Goal: Find specific fact: Find specific fact

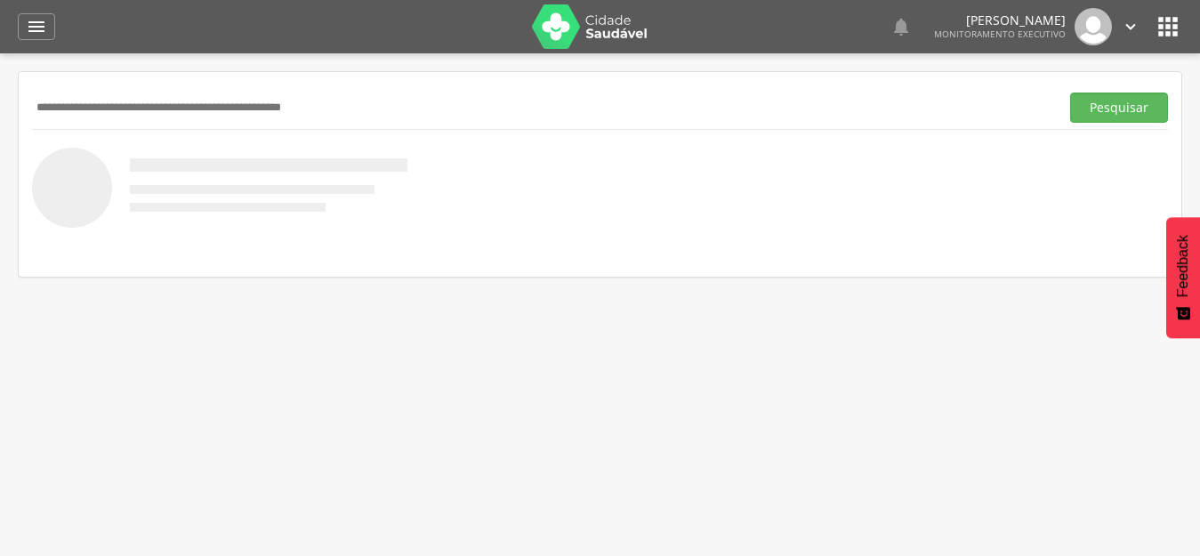
click at [471, 99] on input "text" at bounding box center [542, 107] width 1020 height 30
type input "**********"
click at [1070, 92] on button "Pesquisar" at bounding box center [1119, 107] width 98 height 30
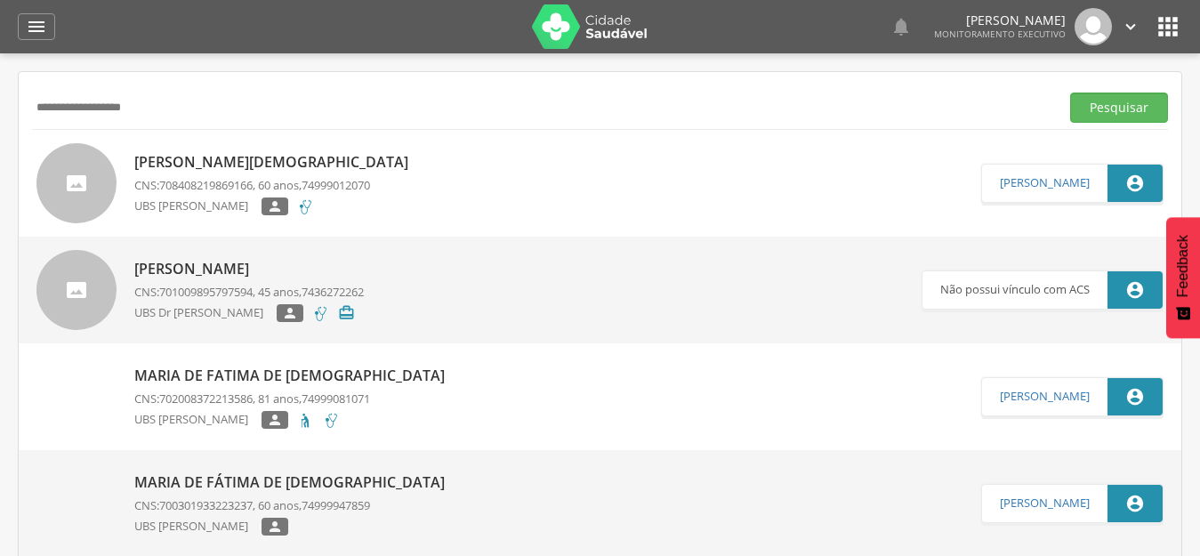
click at [237, 168] on p "[PERSON_NAME][DEMOGRAPHIC_DATA]" at bounding box center [275, 162] width 283 height 20
type input "**********"
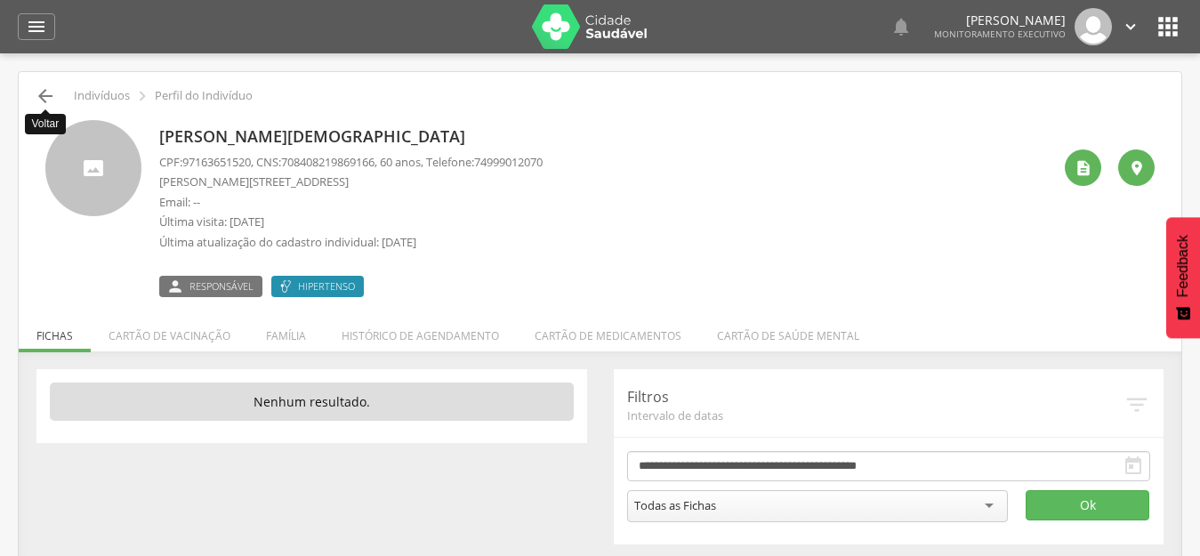
click at [43, 98] on icon "" at bounding box center [45, 95] width 21 height 21
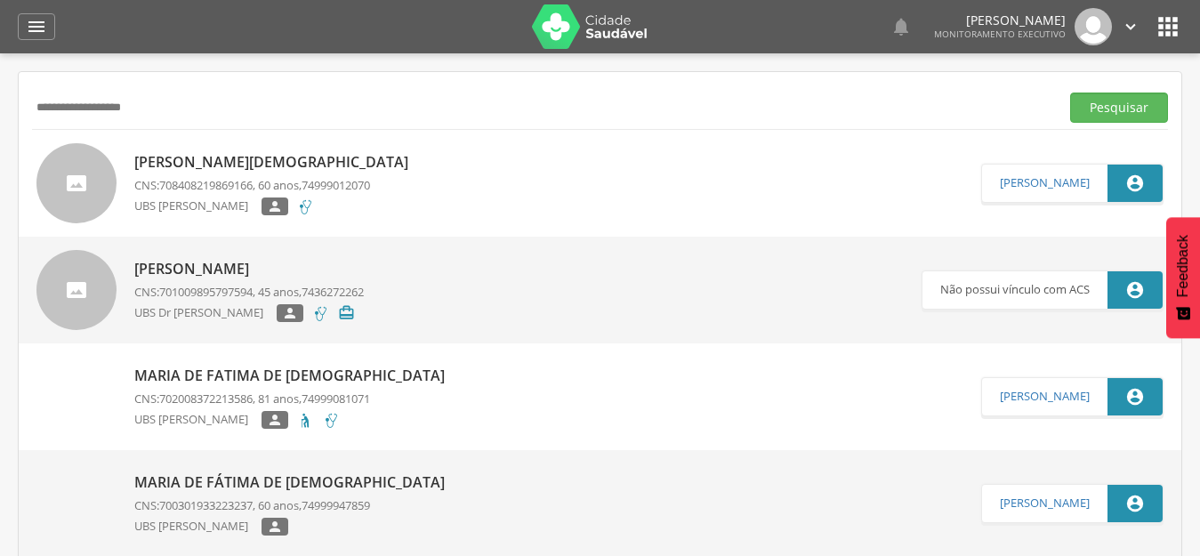
click at [197, 163] on p "[PERSON_NAME][DEMOGRAPHIC_DATA]" at bounding box center [275, 162] width 283 height 20
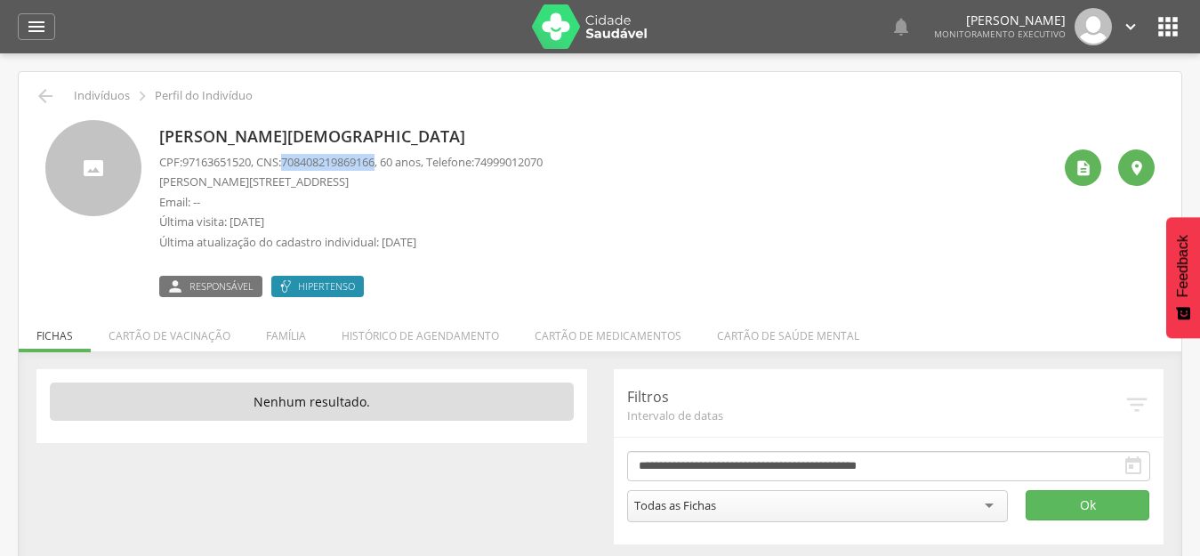
drag, startPoint x: 293, startPoint y: 165, endPoint x: 389, endPoint y: 168, distance: 95.2
click at [374, 168] on span "708408219869166" at bounding box center [327, 162] width 93 height 16
copy span "708408219869166"
click at [292, 181] on p "[PERSON_NAME][STREET_ADDRESS]" at bounding box center [350, 181] width 383 height 17
click at [42, 98] on icon "" at bounding box center [45, 95] width 21 height 21
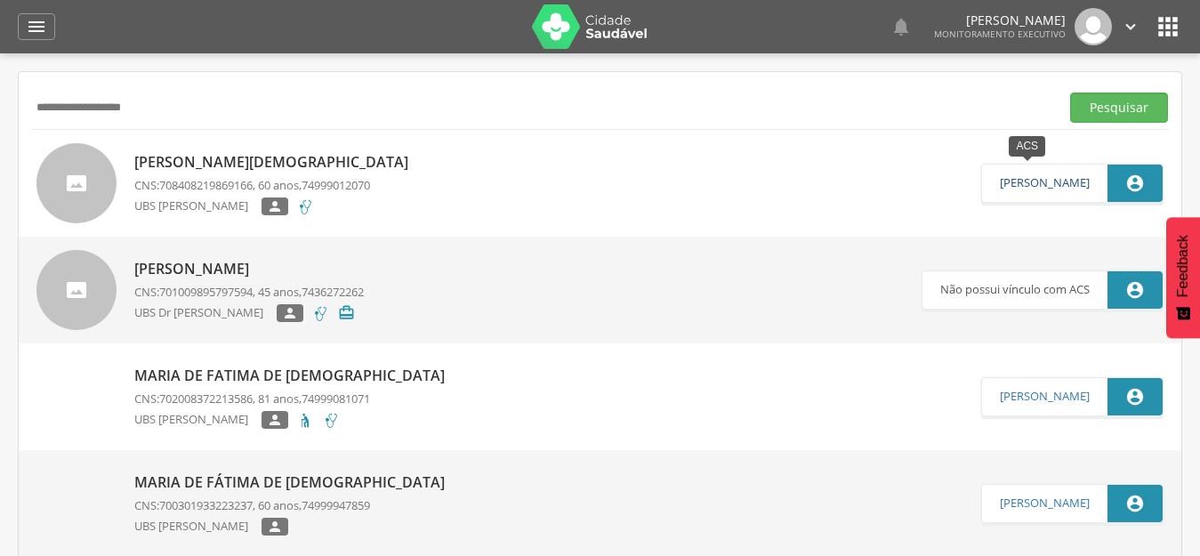
click at [1000, 183] on link "[PERSON_NAME]" at bounding box center [1045, 183] width 90 height 14
type input "**********"
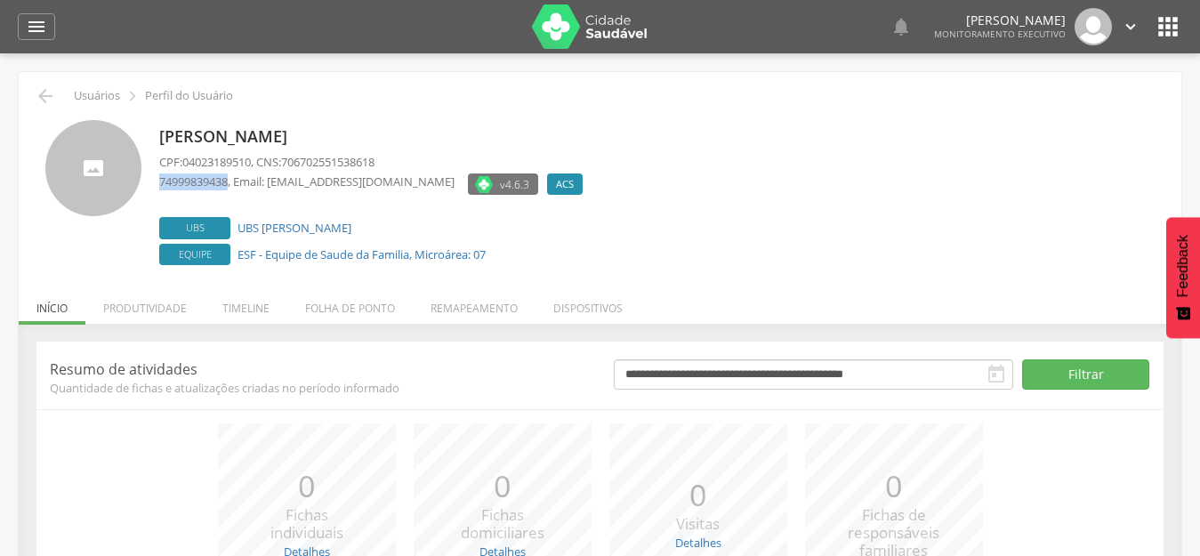
drag, startPoint x: 160, startPoint y: 186, endPoint x: 230, endPoint y: 195, distance: 70.8
click at [230, 195] on div "74999839438 , Email: [EMAIL_ADDRESS][DOMAIN_NAME]" at bounding box center [306, 186] width 295 height 26
copy span "74999839438"
click at [42, 87] on icon "" at bounding box center [45, 95] width 21 height 21
